Goal: Information Seeking & Learning: Learn about a topic

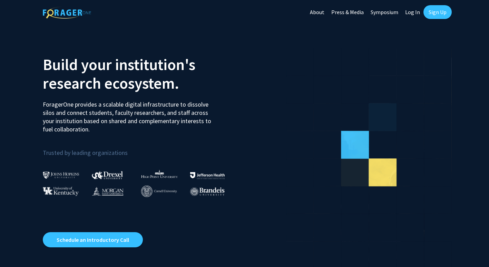
click at [412, 14] on link "Log In" at bounding box center [413, 12] width 22 height 24
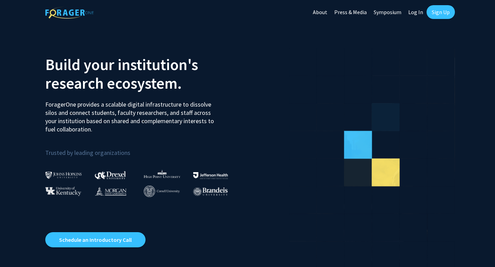
select select
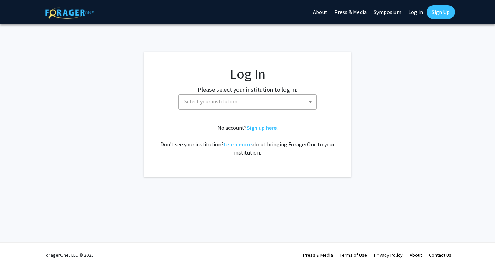
click at [190, 108] on span "Select your institution" at bounding box center [248, 102] width 135 height 14
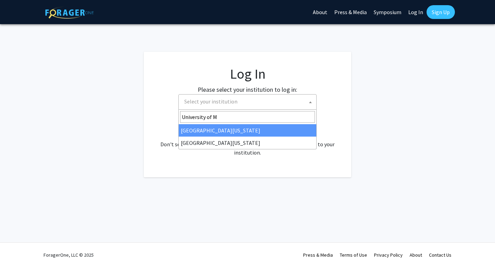
type input "University of Mi"
select select "33"
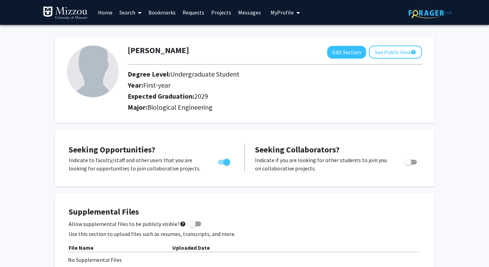
drag, startPoint x: 181, startPoint y: 47, endPoint x: 170, endPoint y: 57, distance: 14.9
click at [170, 57] on div "[PERSON_NAME]" at bounding box center [158, 52] width 61 height 13
click at [159, 71] on h2 "Degree Level: Undergraduate Student" at bounding box center [256, 74] width 256 height 8
click at [383, 51] on button "See Public View help" at bounding box center [395, 52] width 53 height 13
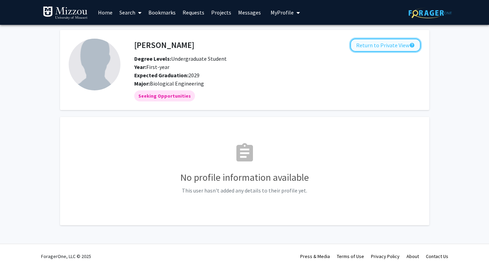
click at [380, 48] on button "Return to Private View help" at bounding box center [386, 45] width 70 height 13
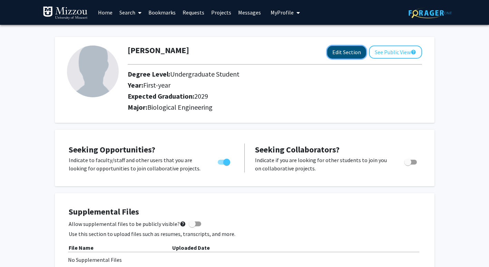
click at [345, 57] on button "Edit Section" at bounding box center [346, 52] width 39 height 13
select select "first-year"
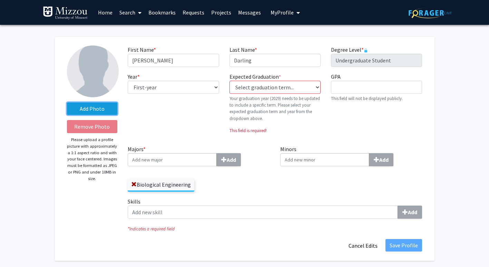
click at [92, 108] on label "Add Photo" at bounding box center [92, 109] width 51 height 12
click at [0, 0] on input "Add Photo" at bounding box center [0, 0] width 0 height 0
click at [103, 106] on label "Add Photo" at bounding box center [92, 109] width 51 height 12
click at [0, 0] on input "Add Photo" at bounding box center [0, 0] width 0 height 0
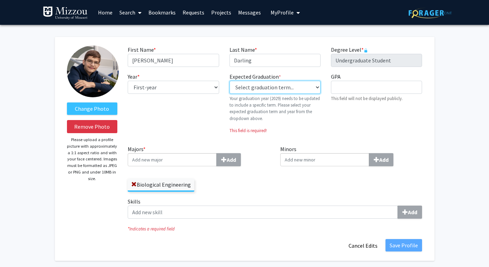
click at [247, 87] on select "Select graduation term... Previous: 2029 (Please select a specific term) Spring…" at bounding box center [275, 87] width 91 height 13
select select "40: fall_2027"
click at [230, 81] on select "Select graduation term... Previous: 2029 (Please select a specific term) Spring…" at bounding box center [275, 87] width 91 height 13
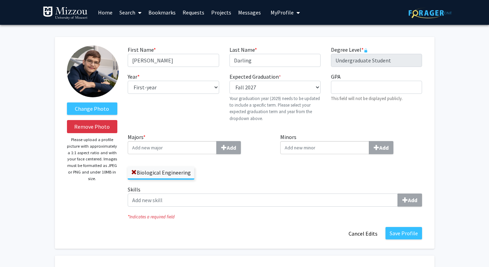
click at [162, 150] on input "Majors * Add" at bounding box center [172, 147] width 89 height 13
click at [396, 235] on button "Save Profile" at bounding box center [404, 233] width 37 height 12
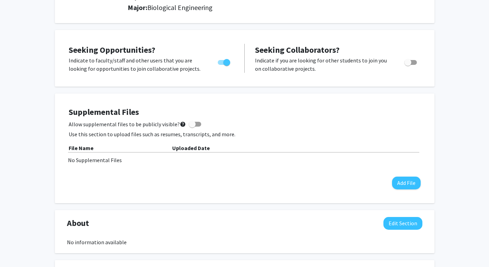
scroll to position [100, 0]
click at [400, 186] on button "Add File" at bounding box center [406, 183] width 29 height 13
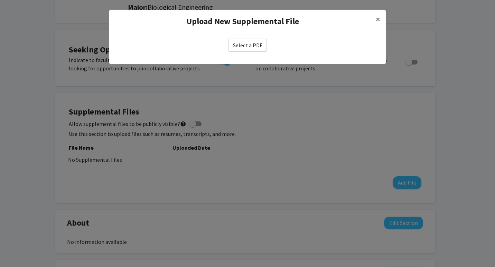
click at [235, 47] on label "Select a PDF" at bounding box center [247, 45] width 38 height 13
click at [0, 0] on input "Select a PDF" at bounding box center [0, 0] width 0 height 0
click at [370, 19] on button "×" at bounding box center [378, 19] width 16 height 19
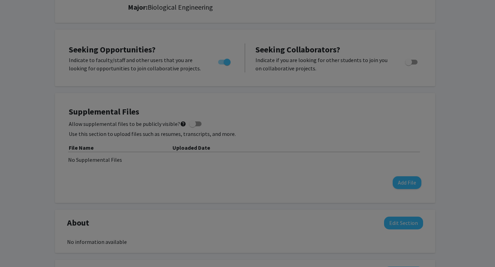
click at [380, 16] on button "×" at bounding box center [378, 5] width 16 height 19
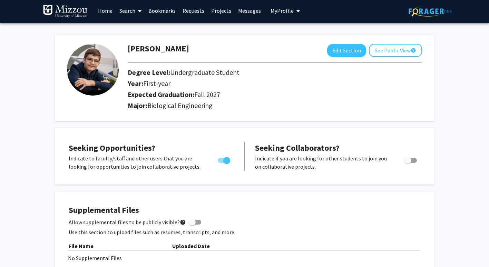
scroll to position [0, 0]
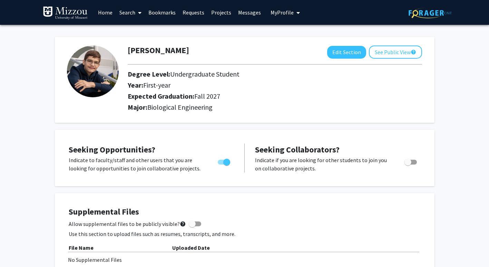
click at [239, 85] on h2 "Year: First-year" at bounding box center [262, 85] width 268 height 8
click at [95, 13] on link "Home" at bounding box center [105, 12] width 21 height 24
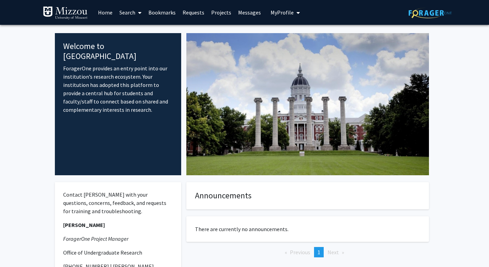
click at [101, 12] on link "Home" at bounding box center [105, 12] width 21 height 24
click at [130, 16] on link "Search" at bounding box center [130, 12] width 29 height 24
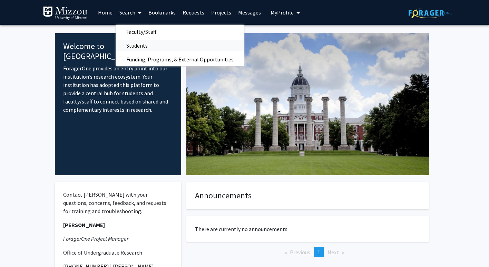
click at [144, 44] on span "Students" at bounding box center [137, 46] width 42 height 14
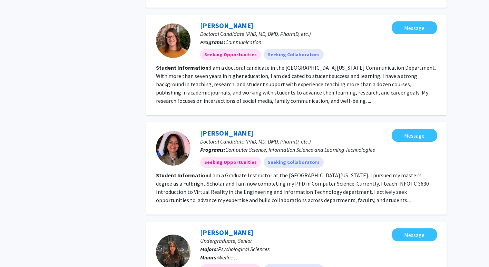
scroll to position [1267, 0]
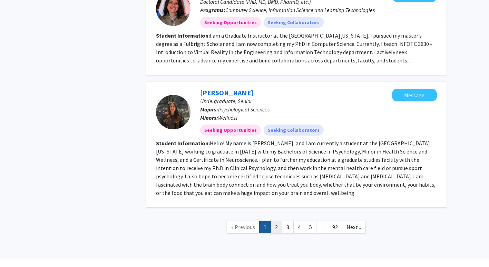
click at [273, 221] on link "2" at bounding box center [277, 227] width 12 height 12
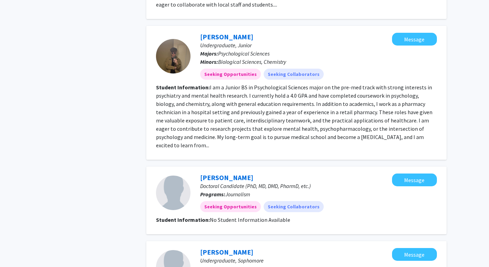
scroll to position [950, 0]
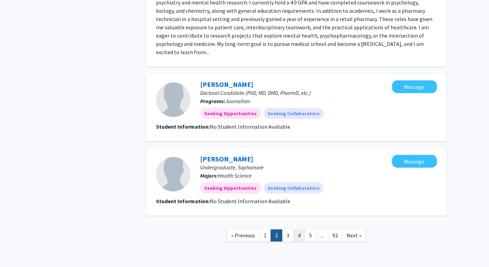
click at [301, 230] on link "4" at bounding box center [300, 236] width 12 height 12
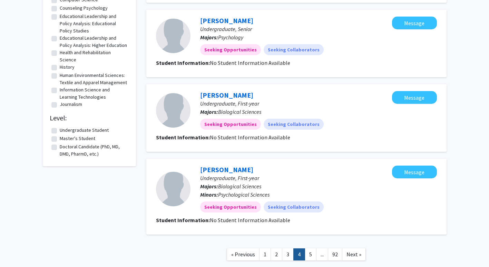
scroll to position [684, 0]
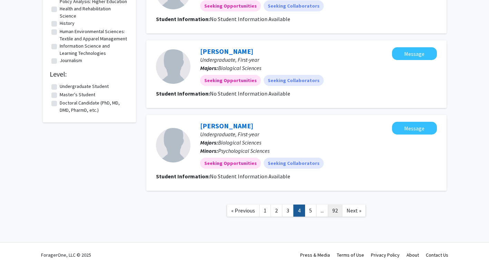
click at [336, 212] on link "92" at bounding box center [335, 211] width 15 height 12
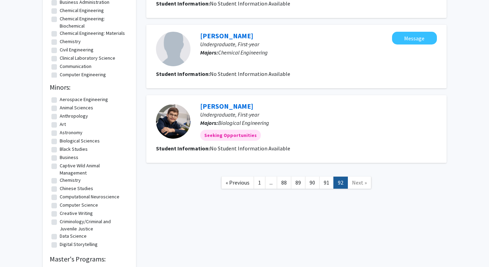
scroll to position [186, 0]
click at [365, 188] on link "Next »" at bounding box center [360, 183] width 24 height 12
click at [330, 188] on link "91" at bounding box center [327, 183] width 15 height 12
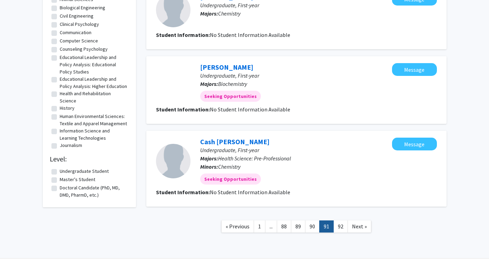
scroll to position [615, 0]
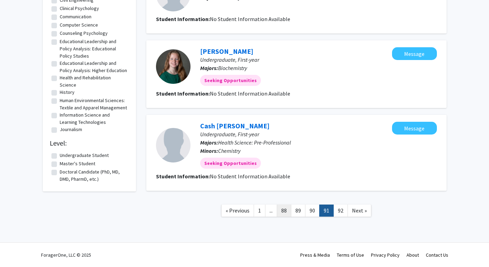
click at [284, 208] on link "88" at bounding box center [284, 211] width 15 height 12
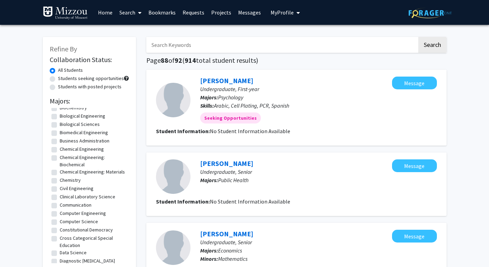
scroll to position [49, 0]
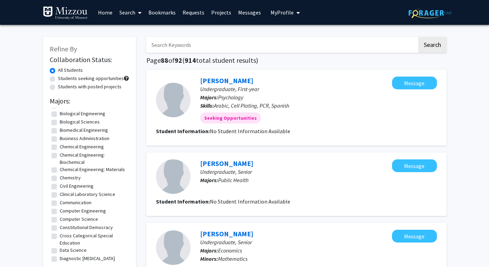
click at [55, 127] on fg-checkbox "Biological Sciences Biological Sciences" at bounding box center [89, 122] width 76 height 8
click at [60, 134] on label "Biomedical Engineering" at bounding box center [84, 130] width 48 height 7
click at [60, 131] on input "Biomedical Engineering" at bounding box center [62, 129] width 4 height 4
checkbox input "true"
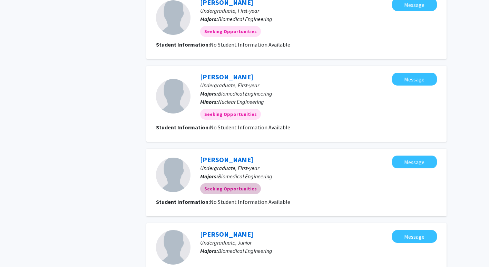
scroll to position [709, 0]
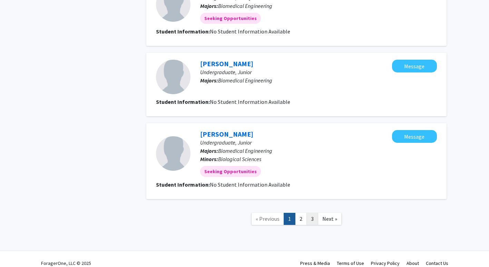
click at [312, 213] on link "3" at bounding box center [313, 219] width 12 height 12
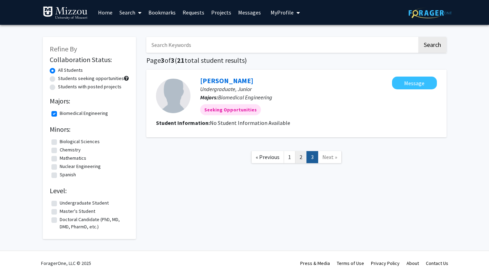
drag, startPoint x: 295, startPoint y: 161, endPoint x: 300, endPoint y: 160, distance: 5.2
click at [300, 160] on ul "« Previous 1 2 3 Next »" at bounding box center [296, 157] width 91 height 12
click at [300, 160] on link "2" at bounding box center [301, 157] width 12 height 12
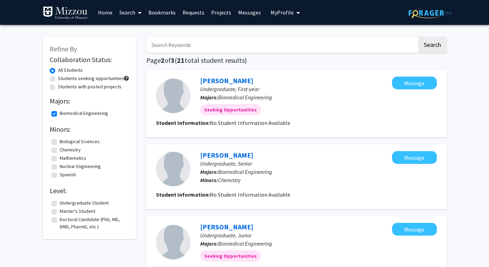
click at [67, 112] on label "Biomedical Engineering" at bounding box center [84, 113] width 48 height 7
click at [64, 112] on input "Biomedical Engineering" at bounding box center [62, 112] width 4 height 4
checkbox input "false"
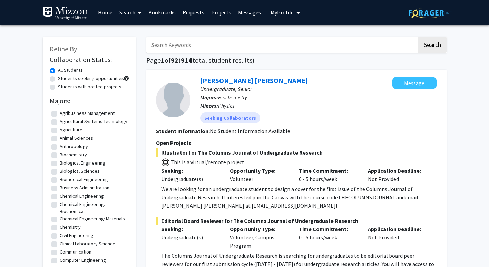
click at [60, 113] on label "Agribusiness Management" at bounding box center [87, 113] width 55 height 7
click at [60, 113] on input "Agribusiness Management" at bounding box center [62, 112] width 4 height 4
checkbox input "true"
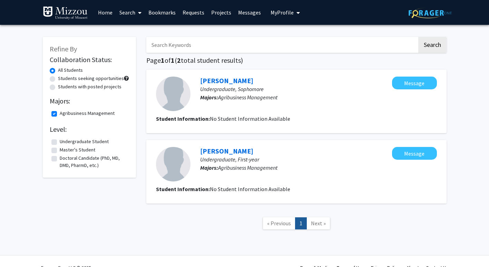
click at [60, 113] on label "Agribusiness Management" at bounding box center [87, 113] width 55 height 7
click at [60, 113] on input "Agribusiness Management" at bounding box center [62, 112] width 4 height 4
checkbox input "false"
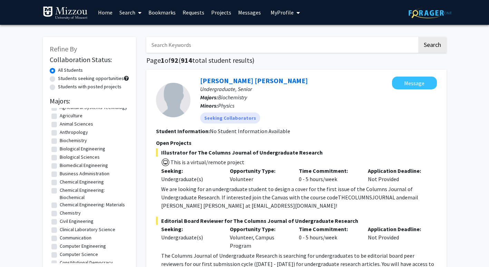
scroll to position [15, 0]
click at [60, 152] on label "Biological Engineering" at bounding box center [83, 148] width 46 height 7
click at [60, 149] on input "Biological Engineering" at bounding box center [62, 147] width 4 height 4
checkbox input "true"
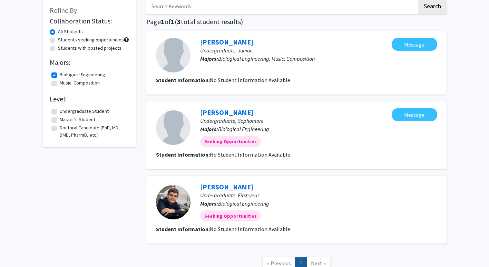
scroll to position [37, 0]
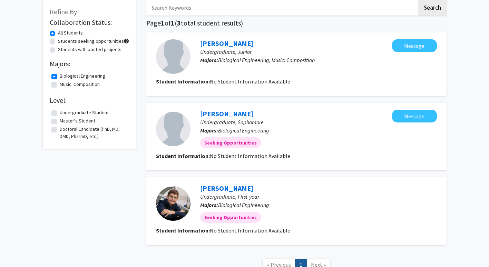
click at [166, 61] on div at bounding box center [173, 56] width 35 height 35
click at [228, 83] on span "No Student Information Available" at bounding box center [250, 81] width 80 height 7
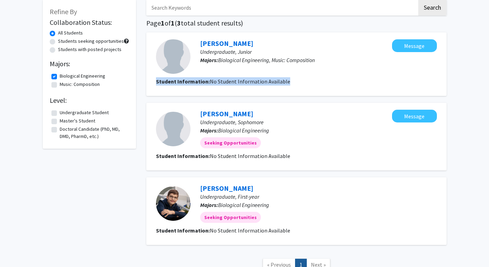
drag, startPoint x: 228, startPoint y: 83, endPoint x: 202, endPoint y: 87, distance: 26.7
click at [202, 87] on fg-search-applicant "[PERSON_NAME] Undergraduate, [PERSON_NAME]: Biological Engineering, Music: Comp…" at bounding box center [296, 64] width 281 height 50
click at [60, 77] on label "Biological Engineering" at bounding box center [83, 76] width 46 height 7
click at [60, 77] on input "Biological Engineering" at bounding box center [62, 75] width 4 height 4
checkbox input "false"
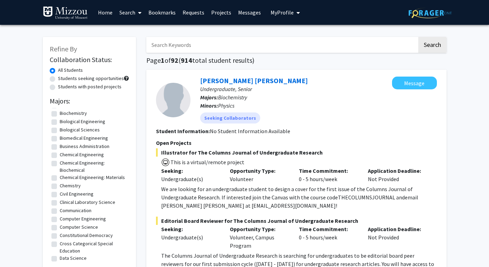
scroll to position [42, 0]
click at [60, 142] on label "Biomedical Engineering" at bounding box center [84, 137] width 48 height 7
click at [60, 139] on input "Biomedical Engineering" at bounding box center [62, 136] width 4 height 4
checkbox input "true"
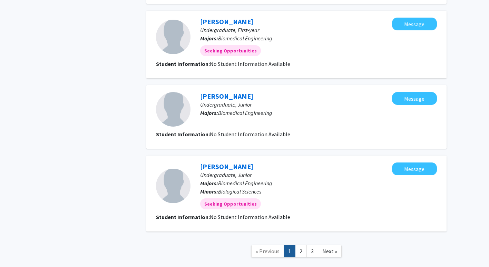
scroll to position [709, 0]
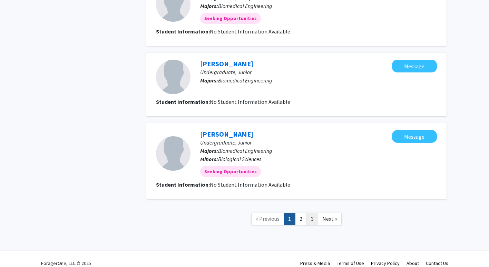
click at [311, 213] on link "3" at bounding box center [313, 219] width 12 height 12
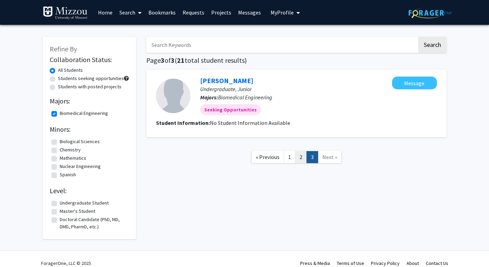
click at [297, 158] on link "2" at bounding box center [301, 157] width 12 height 12
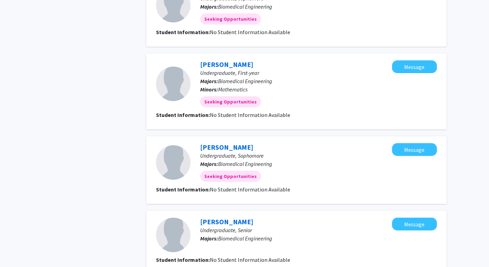
scroll to position [611, 0]
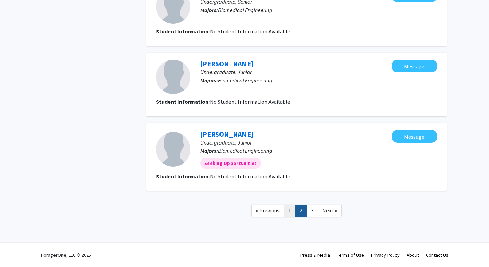
click at [288, 208] on link "1" at bounding box center [290, 211] width 12 height 12
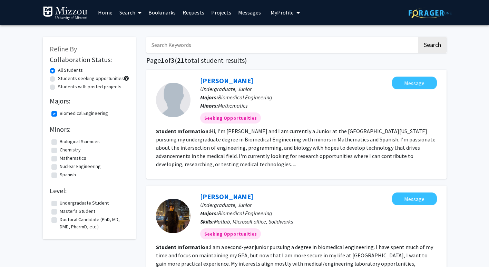
click at [64, 77] on label "Students seeking opportunities" at bounding box center [91, 78] width 66 height 7
click at [63, 77] on input "Students seeking opportunities" at bounding box center [60, 77] width 4 height 4
radio input "true"
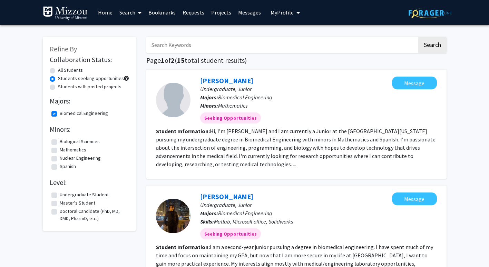
click at [58, 89] on label "Students with posted projects" at bounding box center [90, 86] width 64 height 7
click at [58, 88] on input "Students with posted projects" at bounding box center [60, 85] width 4 height 4
radio input "true"
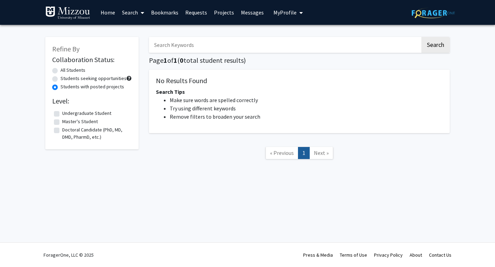
click at [60, 69] on label "All Students" at bounding box center [72, 70] width 25 height 7
click at [60, 69] on input "All Students" at bounding box center [62, 69] width 4 height 4
radio input "true"
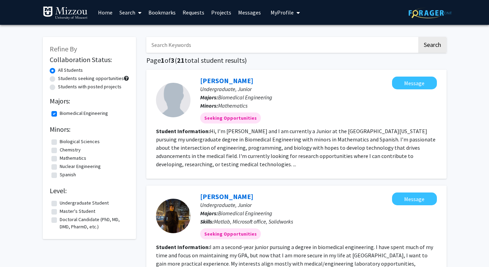
click at [60, 116] on label "Biomedical Engineering" at bounding box center [84, 113] width 48 height 7
click at [60, 114] on input "Biomedical Engineering" at bounding box center [62, 112] width 4 height 4
checkbox input "false"
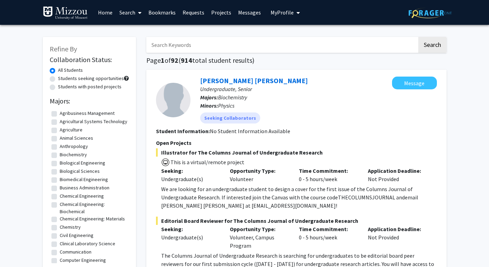
click at [58, 79] on div "Students seeking opportunities" at bounding box center [89, 79] width 79 height 8
click at [58, 79] on label "Students seeking opportunities" at bounding box center [91, 78] width 66 height 7
click at [58, 79] on input "Students seeking opportunities" at bounding box center [60, 77] width 4 height 4
radio input "true"
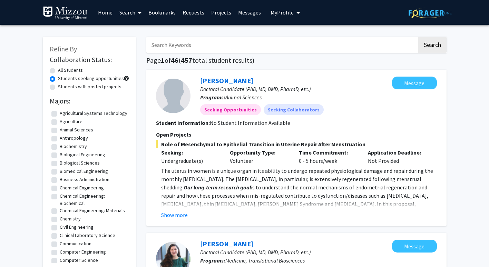
click at [58, 89] on label "Students with posted projects" at bounding box center [90, 86] width 64 height 7
click at [58, 88] on input "Students with posted projects" at bounding box center [60, 85] width 4 height 4
radio input "true"
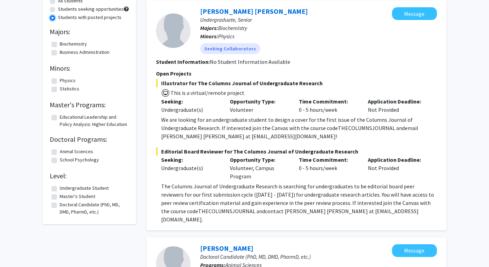
scroll to position [70, 0]
drag, startPoint x: 54, startPoint y: 151, endPoint x: 56, endPoint y: 158, distance: 7.4
click at [56, 158] on div "Collaboration Status: All Students Students seeking opportunities Students with…" at bounding box center [89, 100] width 79 height 233
click at [60, 155] on label "Animal Sciences" at bounding box center [77, 151] width 34 height 7
click at [60, 152] on input "Animal Sciences" at bounding box center [62, 150] width 4 height 4
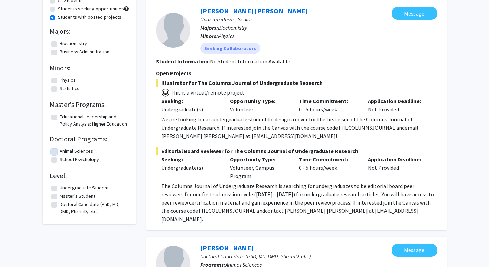
checkbox input "true"
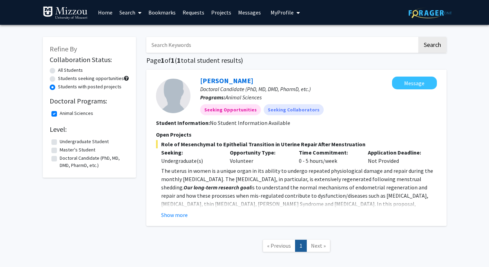
drag, startPoint x: 56, startPoint y: 124, endPoint x: 51, endPoint y: 112, distance: 13.0
click at [51, 112] on div "Collaboration Status: All Students Students seeking opportunities Students with…" at bounding box center [89, 112] width 79 height 117
click at [60, 112] on label "Animal Sciences" at bounding box center [77, 113] width 34 height 7
click at [60, 112] on input "Animal Sciences" at bounding box center [62, 112] width 4 height 4
click at [60, 112] on label "Animal Sciences" at bounding box center [77, 113] width 34 height 7
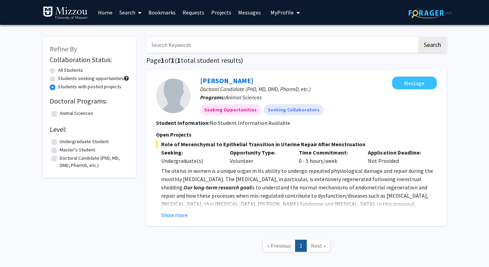
click at [60, 112] on input "Animal Sciences" at bounding box center [62, 112] width 4 height 4
checkbox input "true"
drag, startPoint x: 51, startPoint y: 112, endPoint x: 57, endPoint y: 114, distance: 5.7
click at [57, 114] on fg-checkbox "Animal Sciences Animal Sciences" at bounding box center [89, 114] width 76 height 8
click at [60, 111] on label "Animal Sciences" at bounding box center [77, 113] width 34 height 7
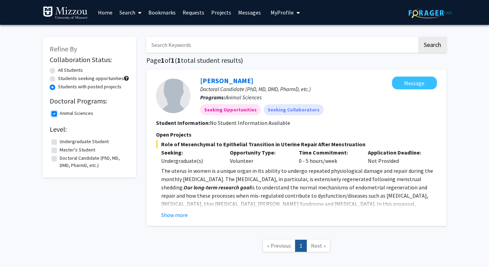
click at [60, 111] on input "Animal Sciences" at bounding box center [62, 112] width 4 height 4
checkbox input "false"
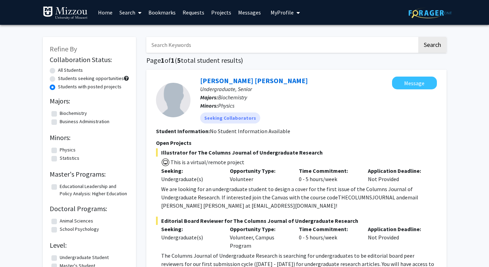
click at [58, 71] on label "All Students" at bounding box center [70, 70] width 25 height 7
click at [58, 71] on input "All Students" at bounding box center [60, 69] width 4 height 4
radio input "true"
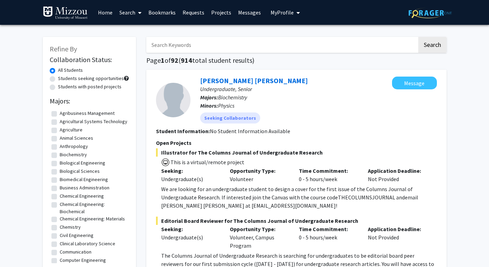
click at [130, 17] on link "Search" at bounding box center [130, 12] width 29 height 24
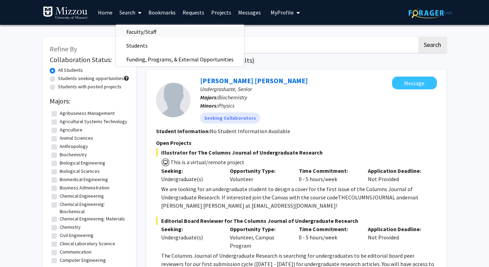
click at [130, 26] on span "Faculty/Staff" at bounding box center [141, 32] width 51 height 14
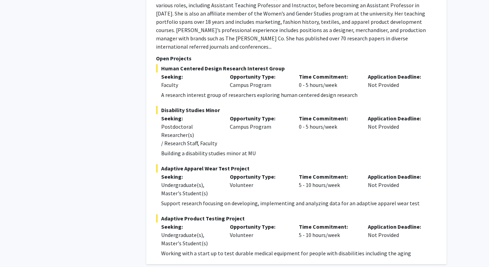
scroll to position [3521, 0]
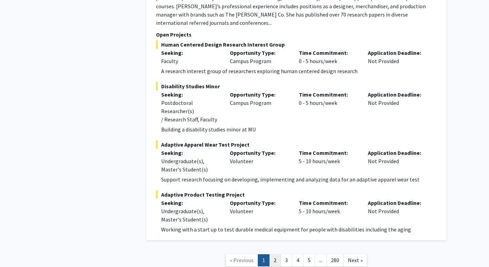
click at [275, 255] on link "2" at bounding box center [275, 261] width 12 height 12
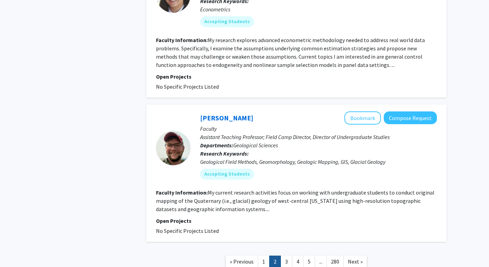
scroll to position [2083, 0]
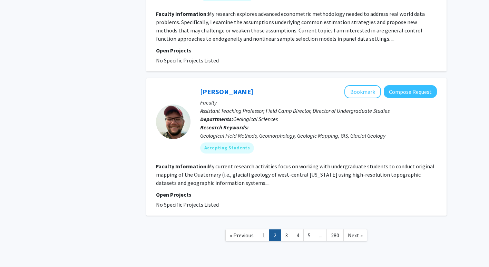
click at [299, 223] on nav "« Previous 1 2 3 4 5 ... 280 Next »" at bounding box center [296, 237] width 301 height 28
click at [298, 230] on link "4" at bounding box center [298, 236] width 12 height 12
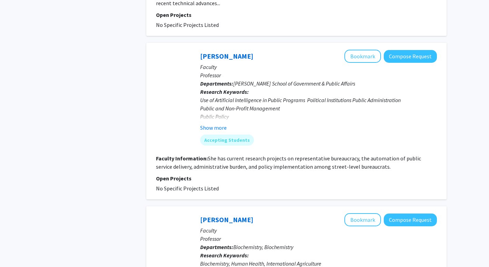
scroll to position [1700, 0]
